Goal: Task Accomplishment & Management: Manage account settings

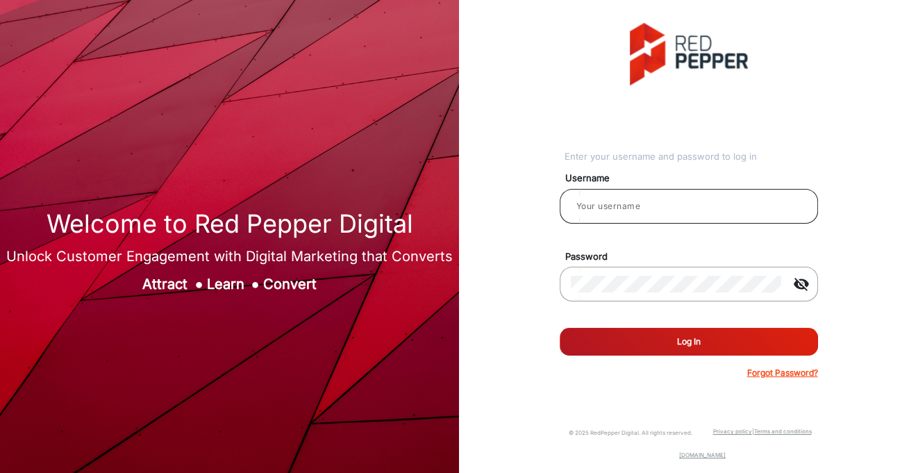
click at [616, 208] on input "email" at bounding box center [689, 206] width 236 height 17
click at [514, 342] on div "Enter your username and password to log in Username hamish Password visibility_…" at bounding box center [688, 201] width 480 height 402
click at [693, 338] on button "Log In" at bounding box center [688, 342] width 258 height 28
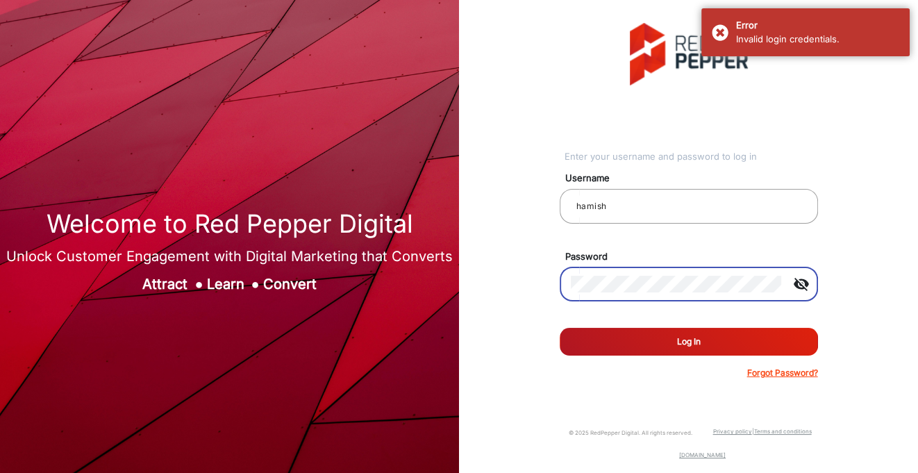
click at [537, 285] on div "Enter your username and password to log in Username hamish Password visibility_…" at bounding box center [688, 201] width 480 height 402
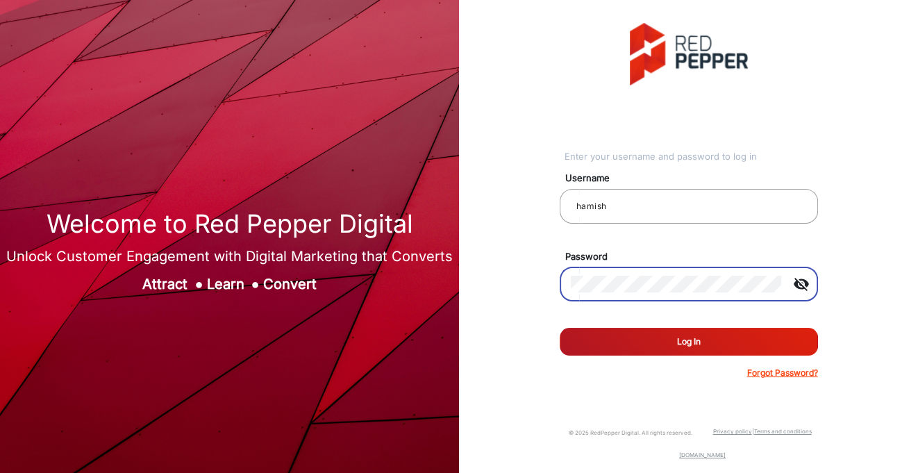
click at [591, 344] on button "Log In" at bounding box center [688, 342] width 258 height 28
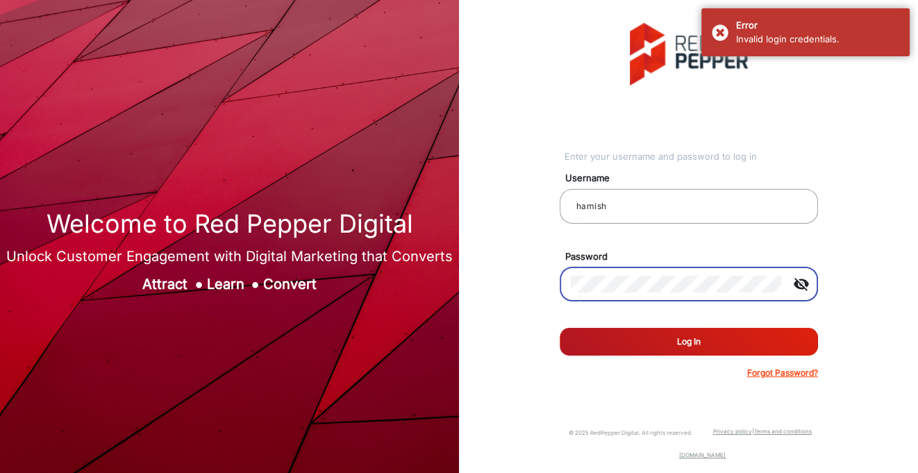
click at [482, 278] on div "Enter your username and password to log in Username hamish Password visibility_…" at bounding box center [688, 201] width 480 height 402
click at [607, 346] on button "Log In" at bounding box center [688, 342] width 258 height 28
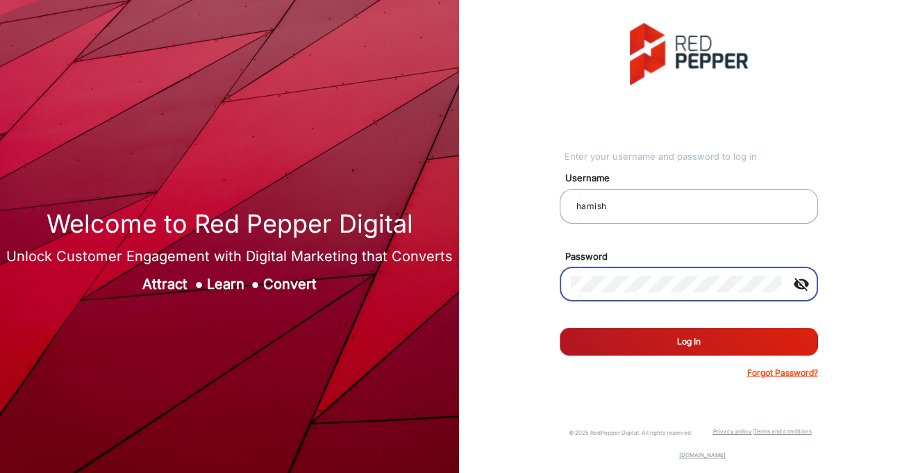
click at [522, 283] on div "Enter your username and password to log in Username hamish Password visibility_…" at bounding box center [688, 201] width 480 height 402
click at [587, 335] on button "Log In" at bounding box center [688, 342] width 258 height 28
click at [621, 204] on input "hamish" at bounding box center [689, 206] width 236 height 17
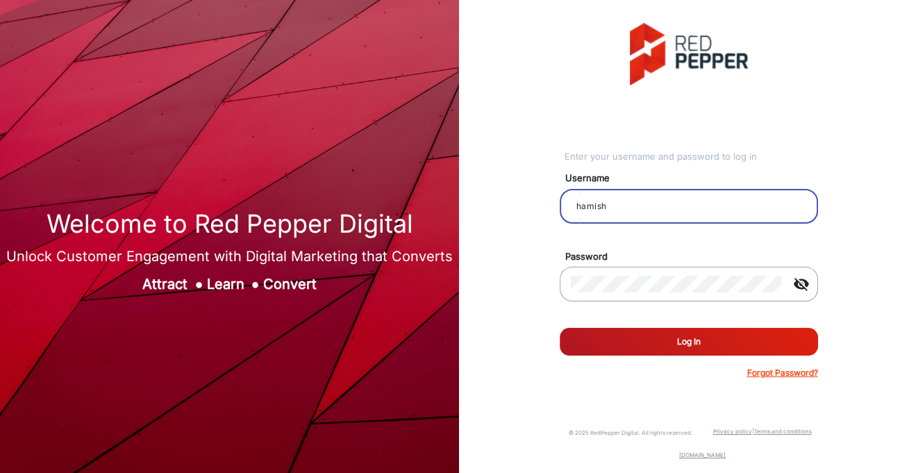
click at [655, 209] on input "hamish" at bounding box center [689, 206] width 236 height 17
click at [805, 284] on mat-icon "visibility_off" at bounding box center [800, 284] width 33 height 17
click at [787, 282] on mat-icon "visibility" at bounding box center [800, 284] width 33 height 17
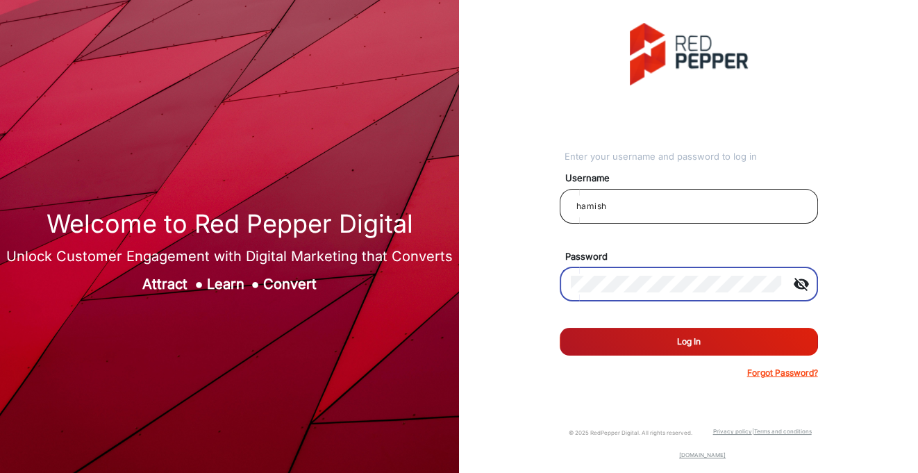
click at [641, 212] on input "hamish" at bounding box center [689, 206] width 236 height 17
click at [681, 346] on button "Log In" at bounding box center [688, 342] width 258 height 28
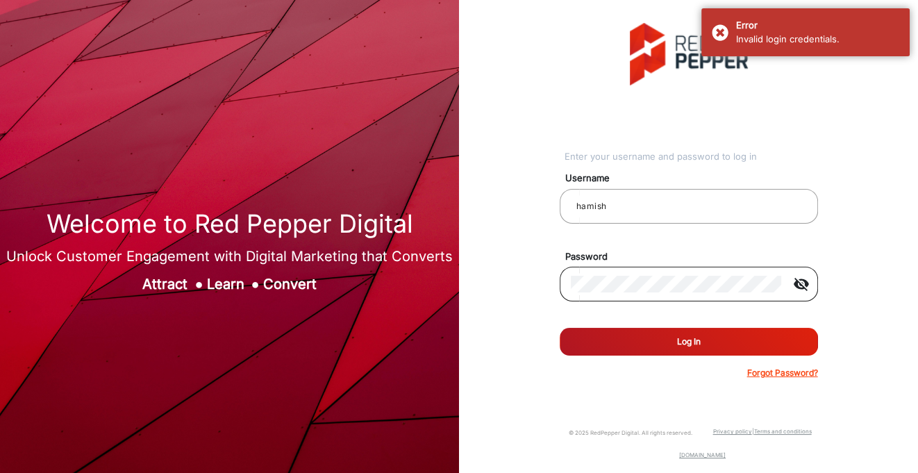
click at [795, 283] on mat-icon "visibility_off" at bounding box center [800, 284] width 33 height 17
click at [536, 286] on div "Enter your username and password to log in Username hamish Password visibility …" at bounding box center [688, 201] width 480 height 402
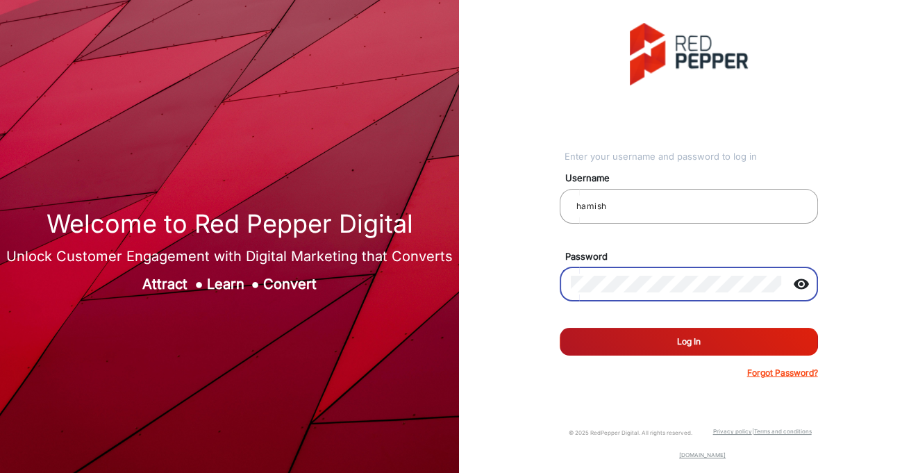
click at [605, 339] on button "Log In" at bounding box center [688, 342] width 258 height 28
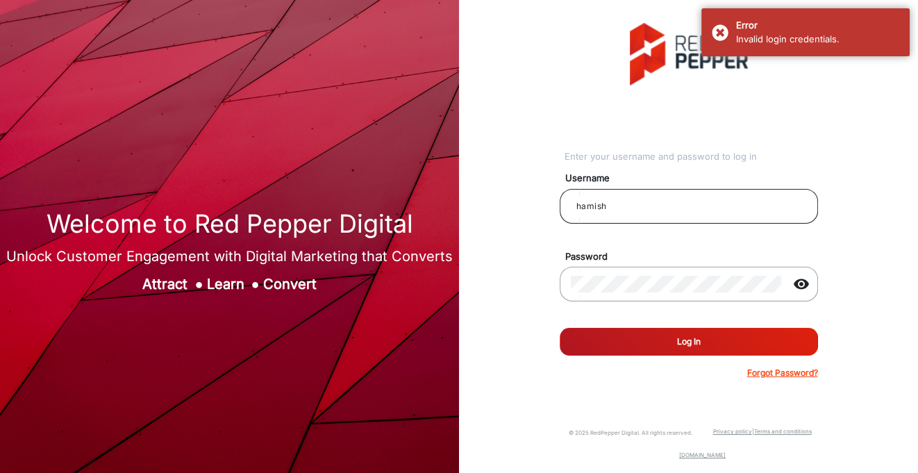
click at [614, 205] on input "hamish" at bounding box center [689, 206] width 236 height 17
click at [505, 286] on div "Enter your username and password to log in Username hamishc Password visibility…" at bounding box center [688, 201] width 480 height 402
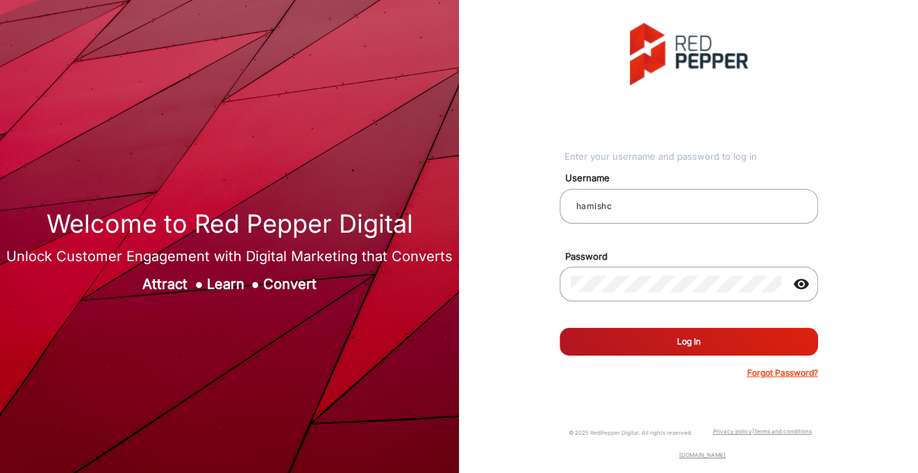
click at [605, 339] on button "Log In" at bounding box center [688, 342] width 258 height 28
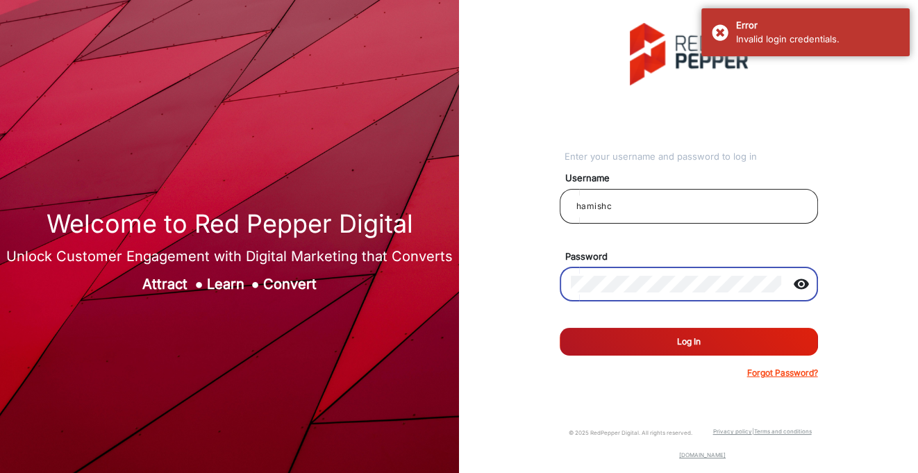
click at [620, 211] on input "hamishc" at bounding box center [689, 206] width 236 height 17
click at [684, 341] on button "Log In" at bounding box center [688, 342] width 258 height 28
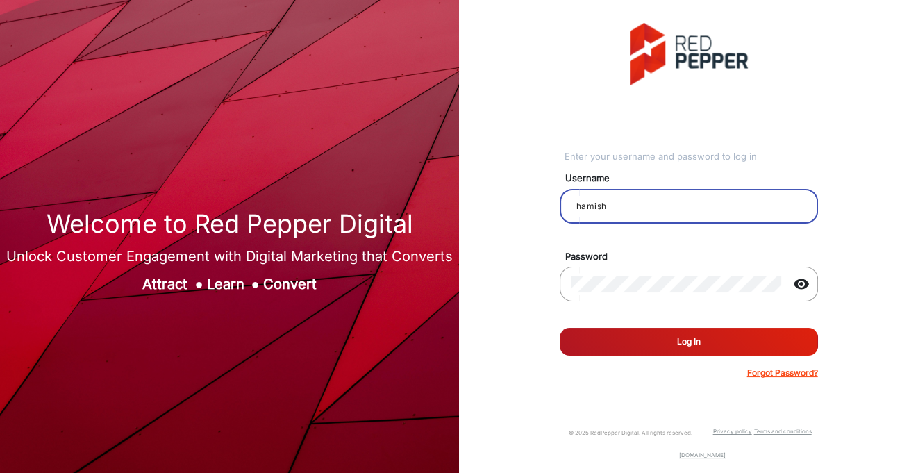
click at [617, 208] on input "hamish" at bounding box center [689, 206] width 236 height 17
drag, startPoint x: 617, startPoint y: 208, endPoint x: 567, endPoint y: 208, distance: 50.0
click at [567, 207] on div "hamish" at bounding box center [688, 206] width 258 height 35
type input "[PERSON_NAME]"
